Goal: Find specific page/section: Find specific page/section

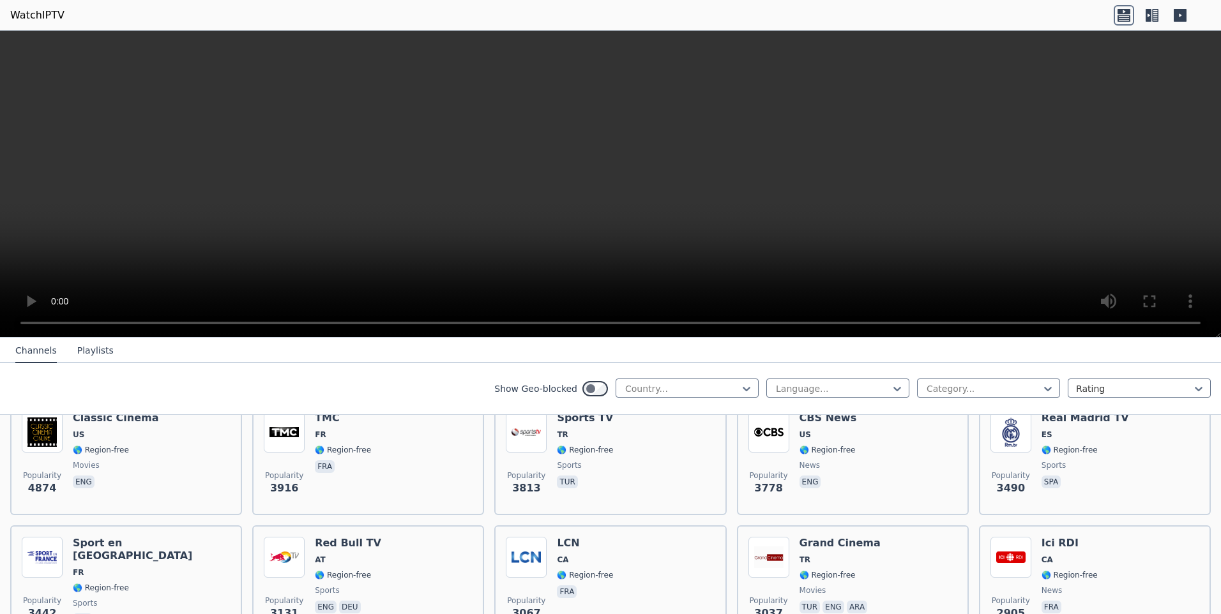
scroll to position [319, 0]
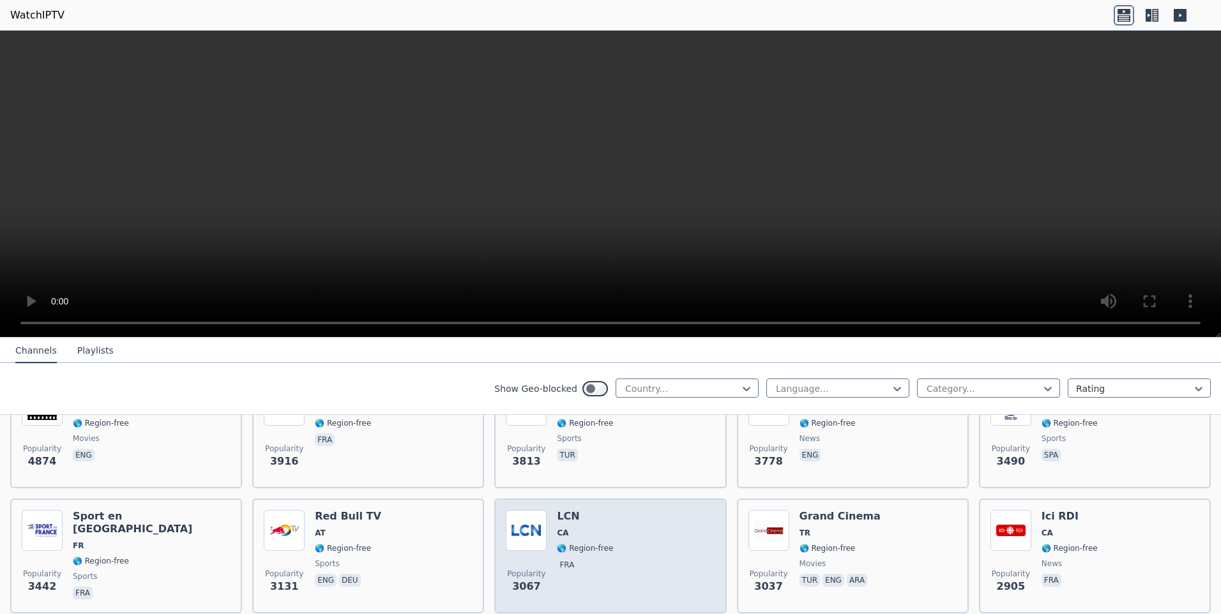
click at [557, 533] on div "LCN CA 🌎 Region-free fra" at bounding box center [585, 556] width 56 height 92
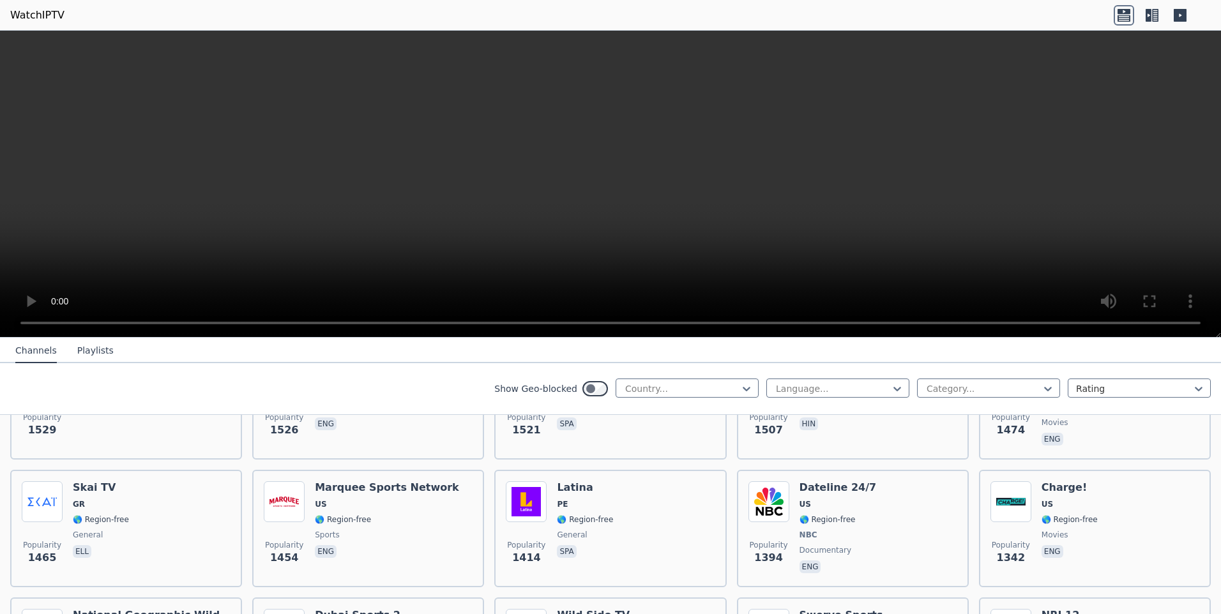
scroll to position [1277, 0]
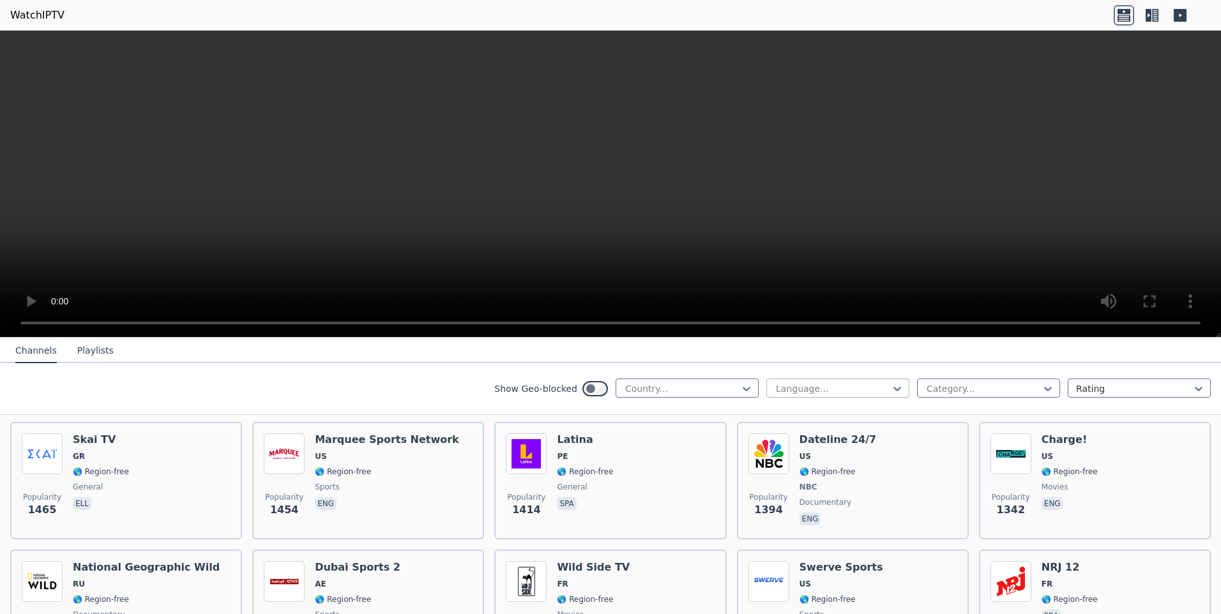
click at [780, 395] on div "Language..." at bounding box center [837, 388] width 143 height 19
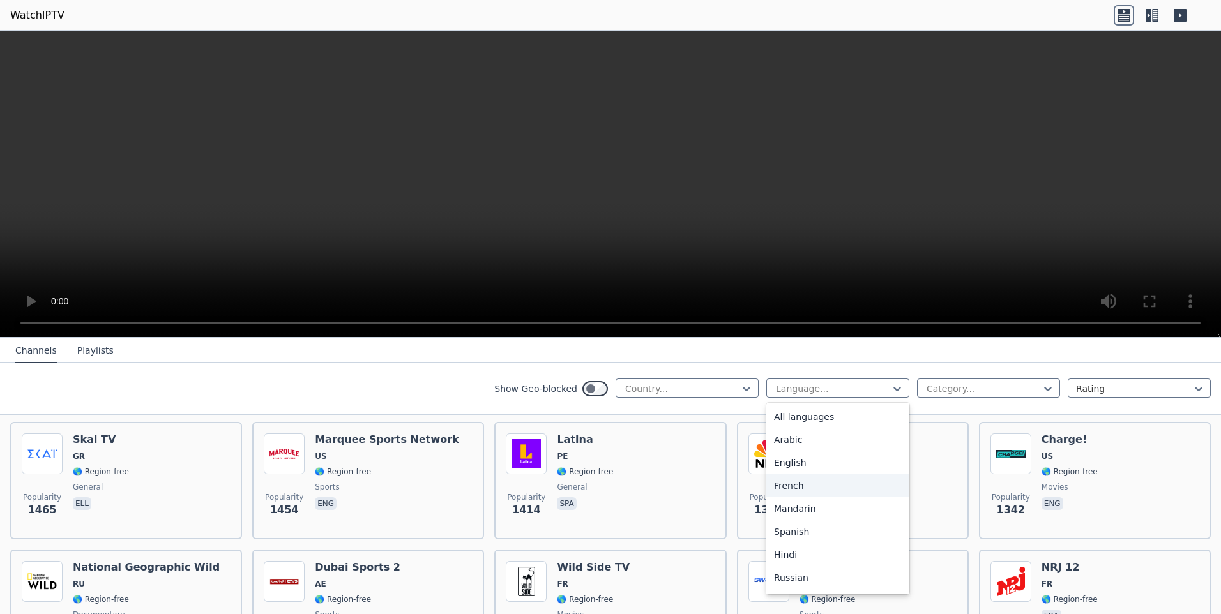
click at [784, 481] on div "French" at bounding box center [837, 485] width 143 height 23
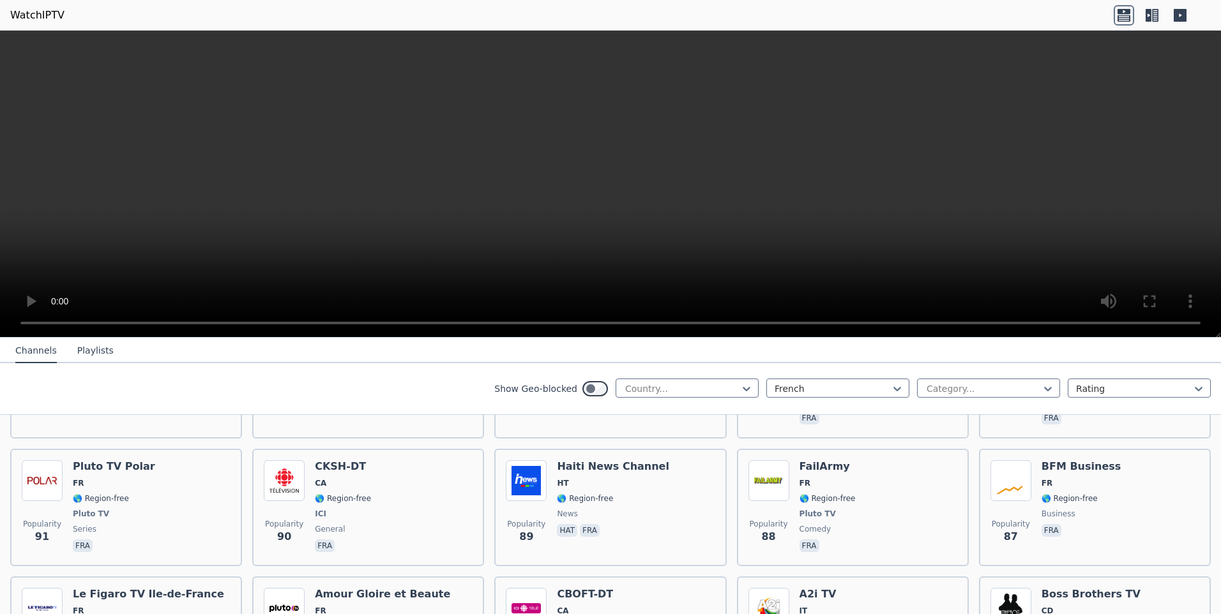
scroll to position [2554, 0]
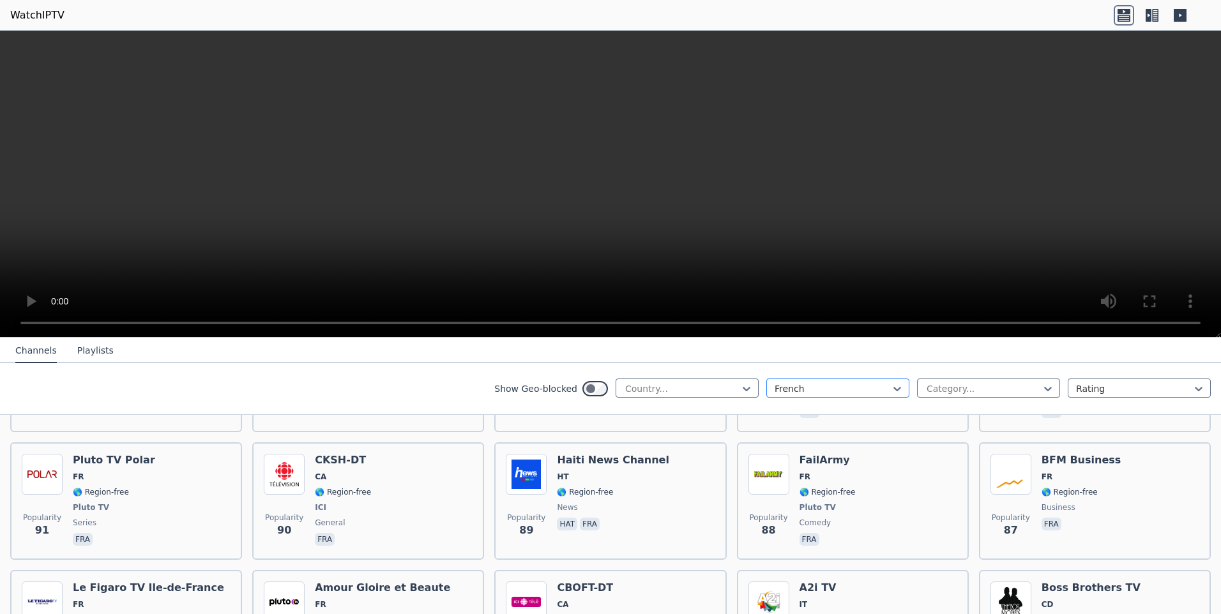
click at [789, 384] on div at bounding box center [833, 389] width 116 height 13
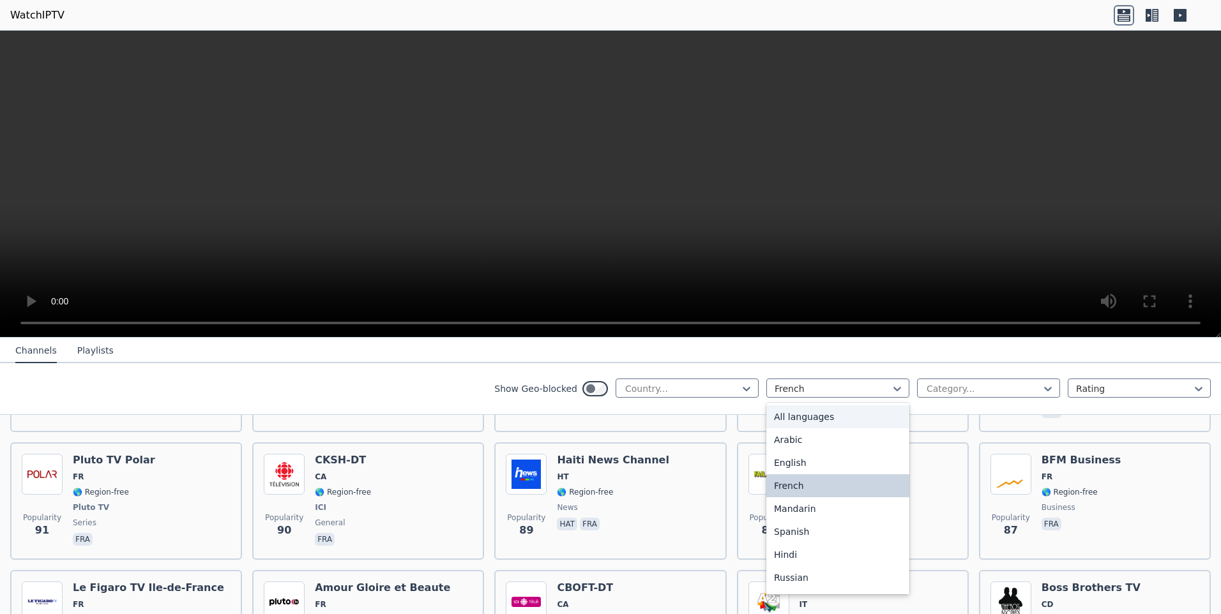
click at [807, 411] on div "All languages" at bounding box center [837, 417] width 143 height 23
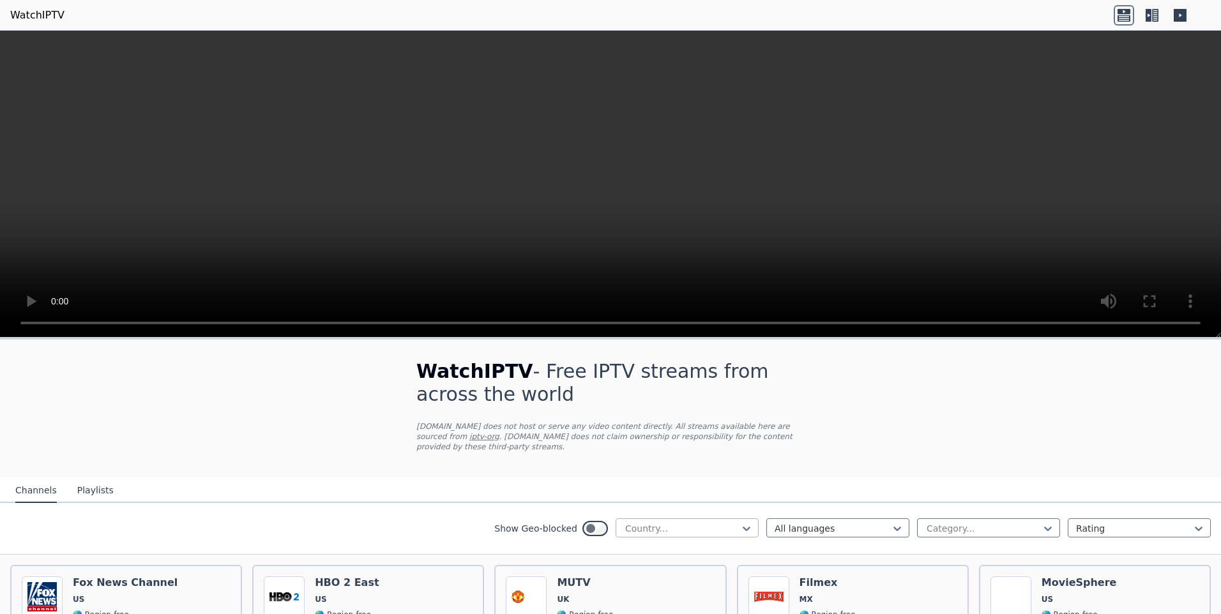
click at [686, 522] on div at bounding box center [682, 528] width 116 height 13
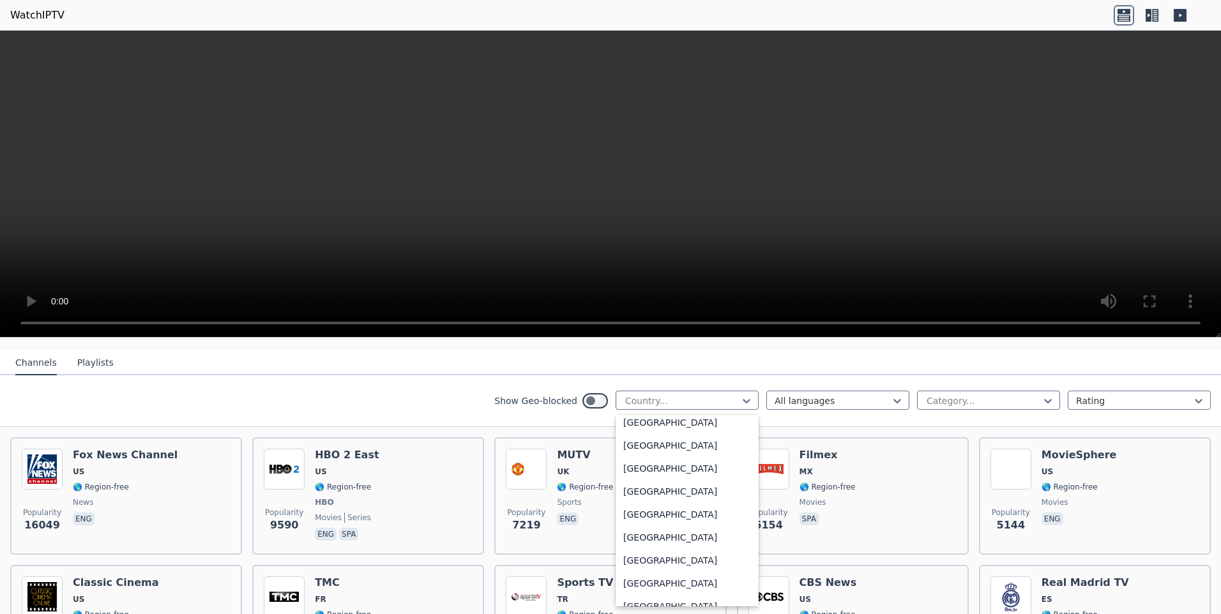
scroll to position [4470, 0]
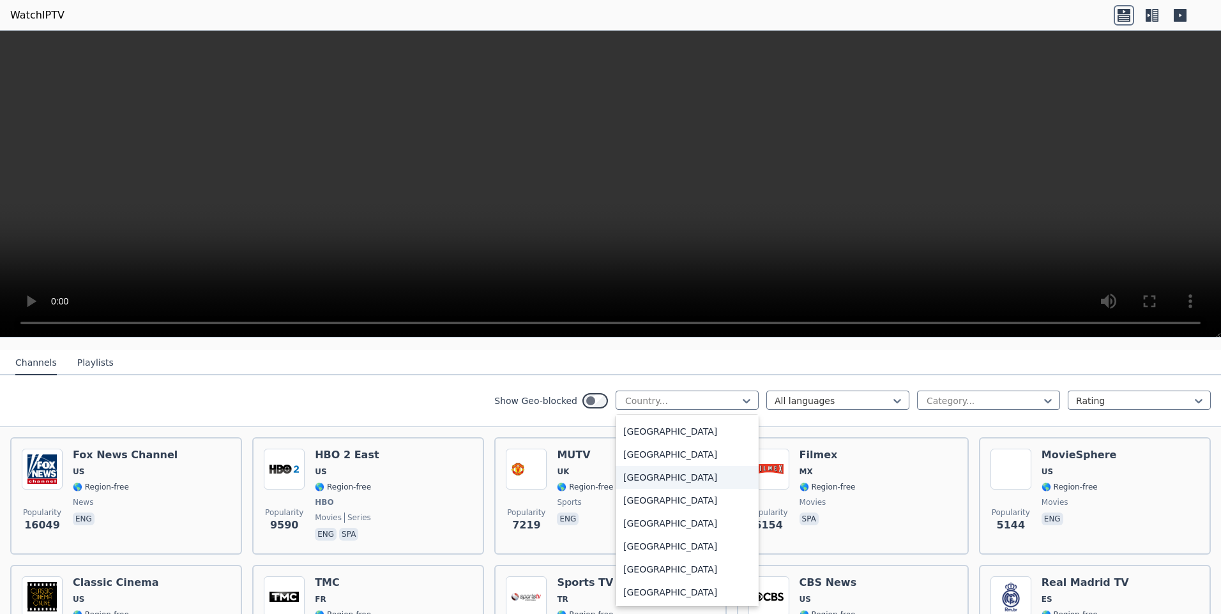
click at [666, 466] on div "[GEOGRAPHIC_DATA]" at bounding box center [687, 477] width 143 height 23
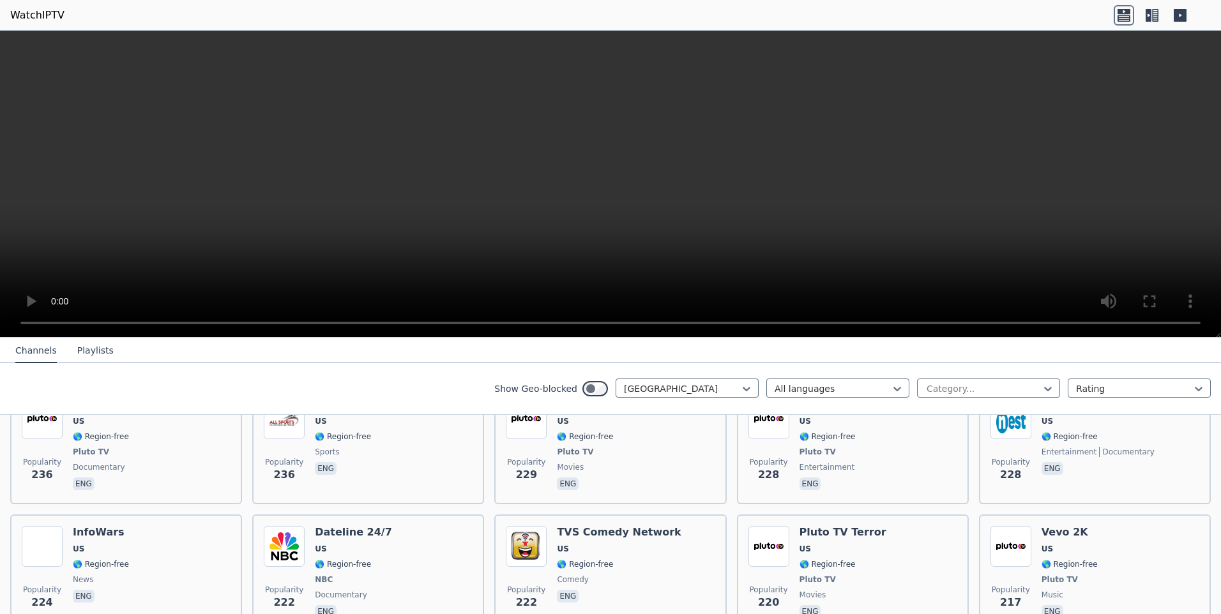
scroll to position [3065, 0]
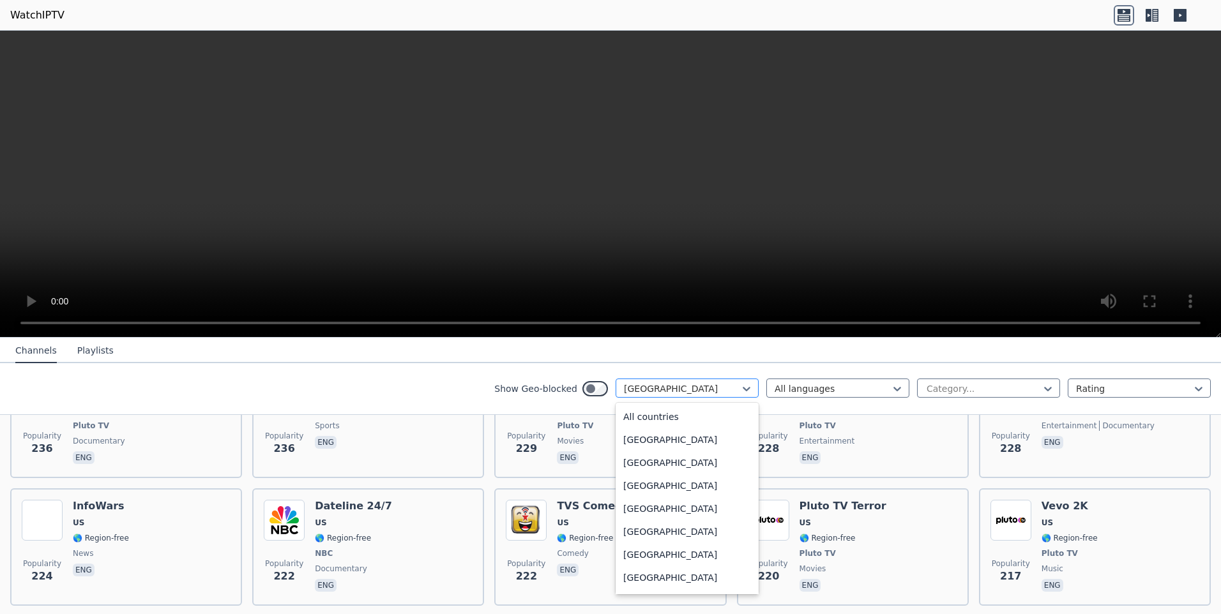
click at [675, 391] on div at bounding box center [682, 389] width 116 height 13
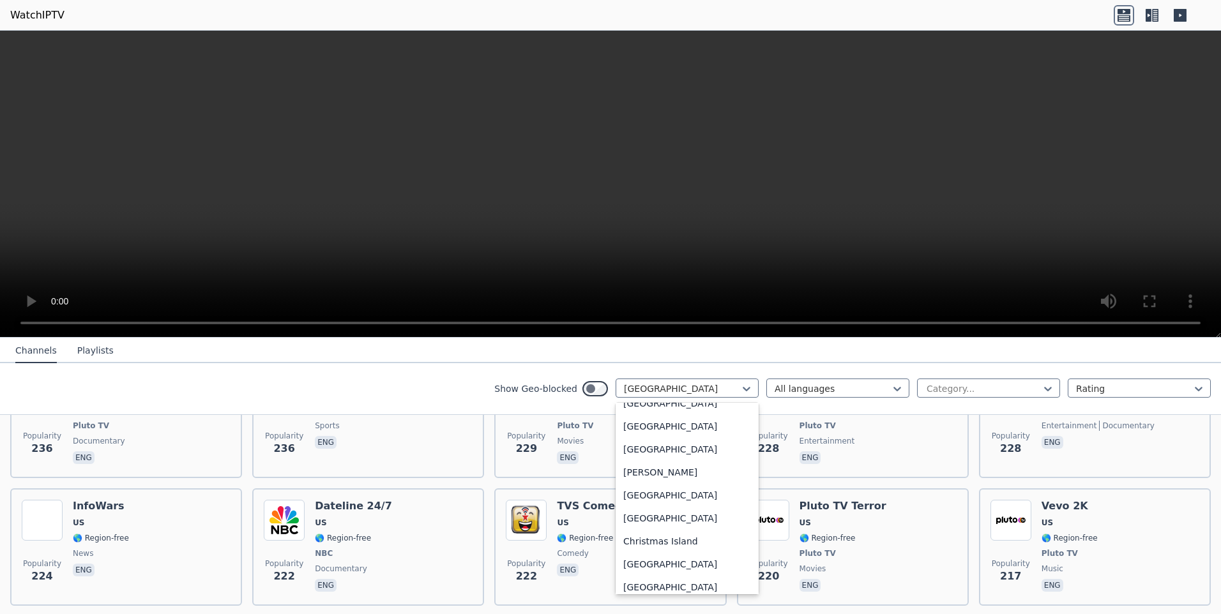
scroll to position [0, 0]
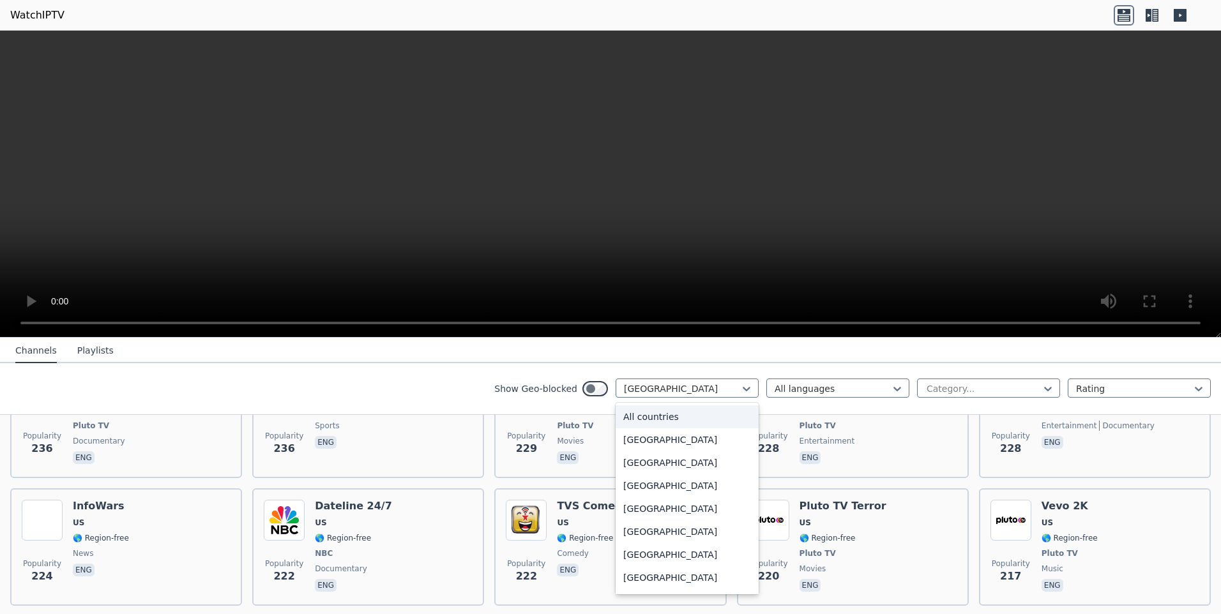
click at [641, 422] on div "All countries" at bounding box center [687, 417] width 143 height 23
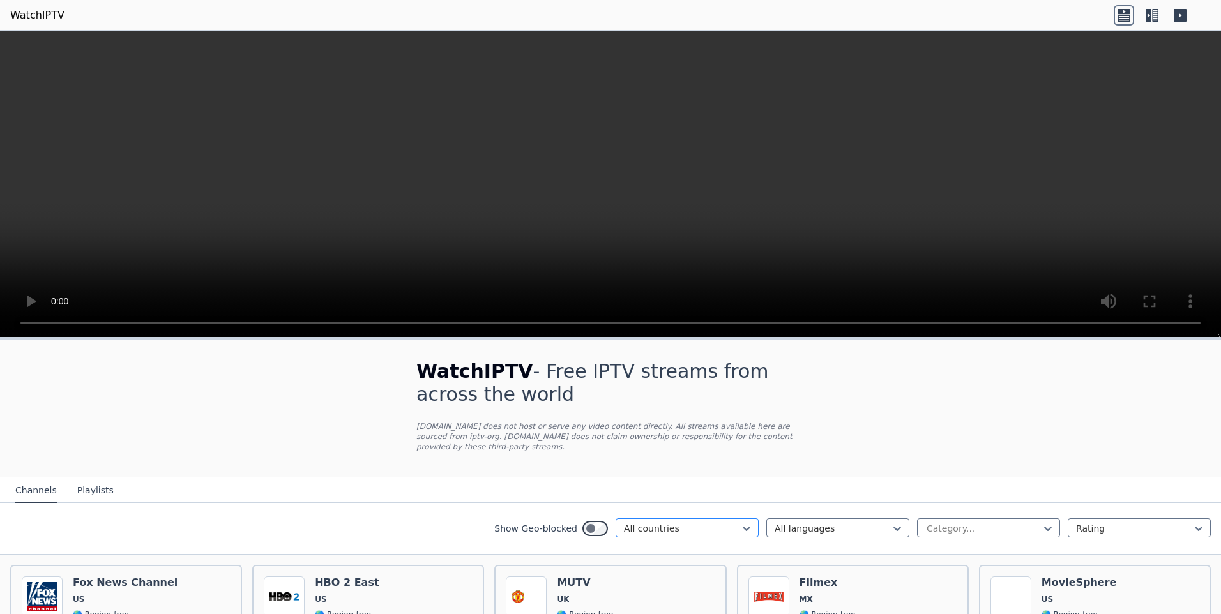
click at [655, 522] on div at bounding box center [682, 528] width 116 height 13
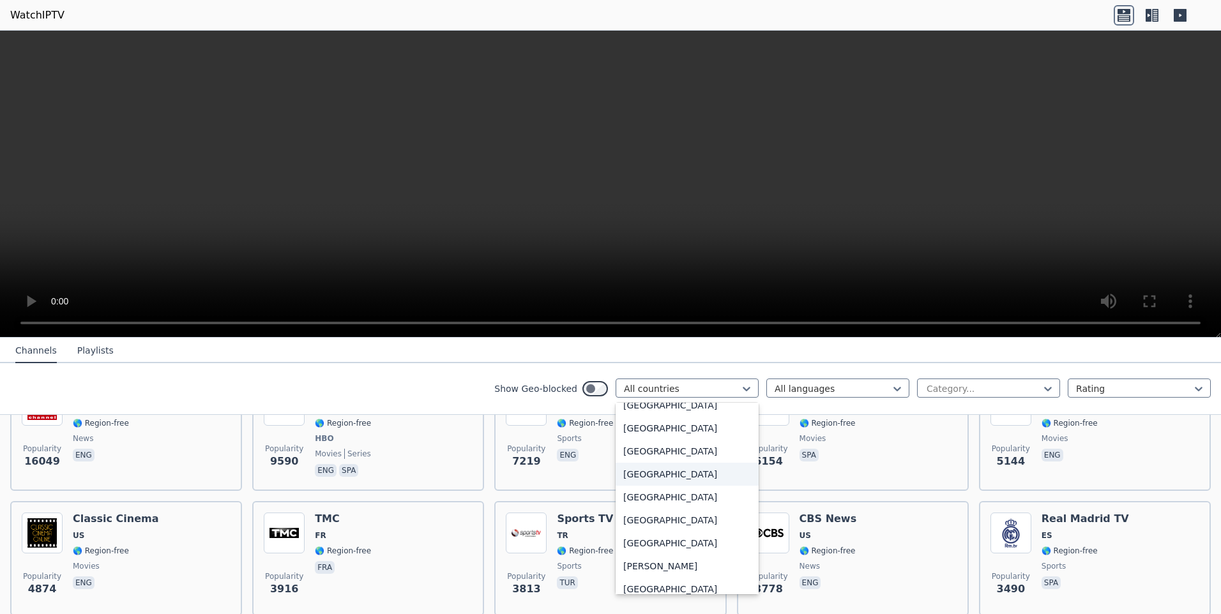
scroll to position [702, 0]
click at [652, 473] on div "[GEOGRAPHIC_DATA]" at bounding box center [687, 473] width 143 height 23
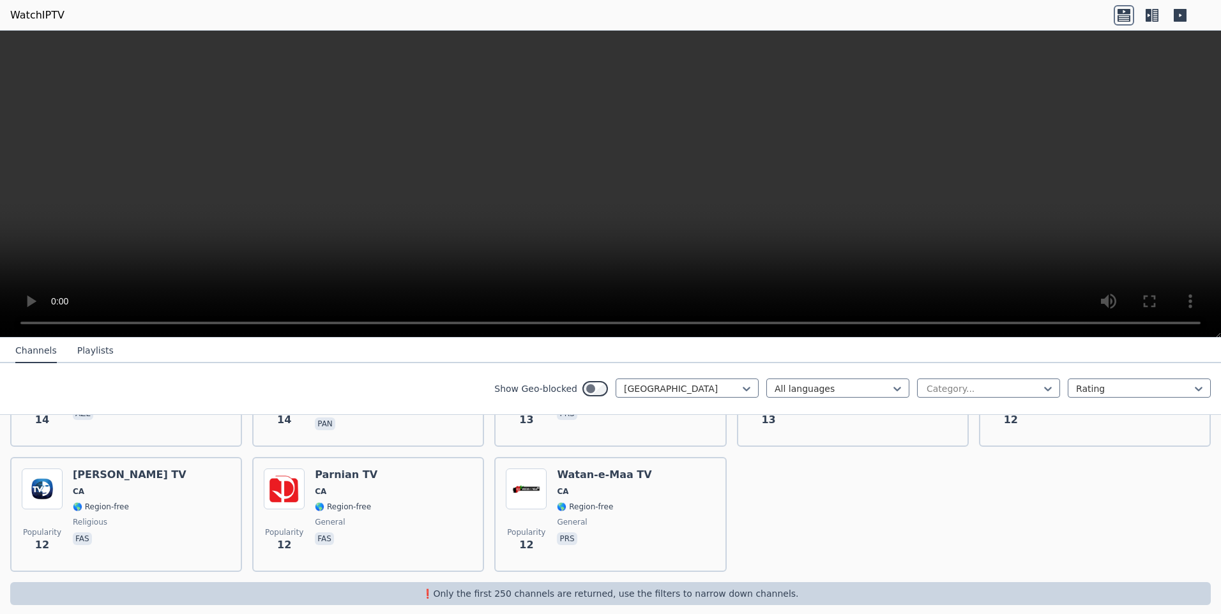
scroll to position [3044, 0]
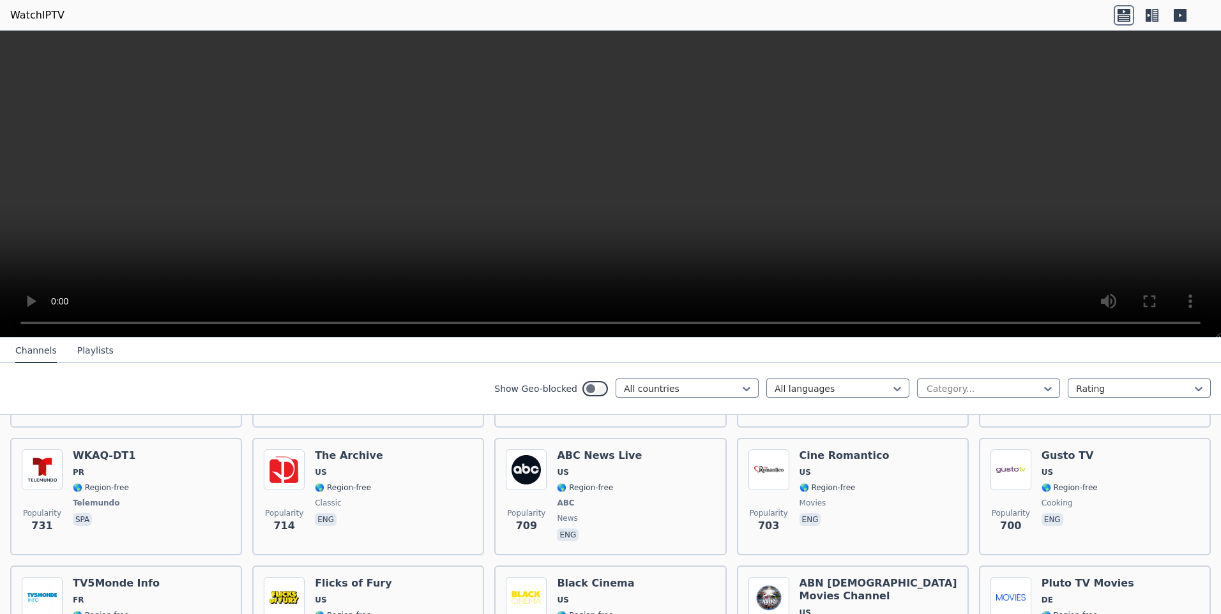
scroll to position [3024, 0]
